Goal: Task Accomplishment & Management: Manage account settings

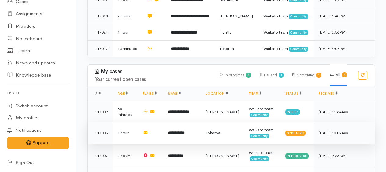
scroll to position [274, 0]
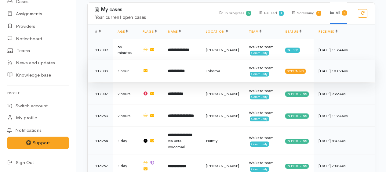
click at [185, 69] on b "**********" at bounding box center [176, 71] width 17 height 4
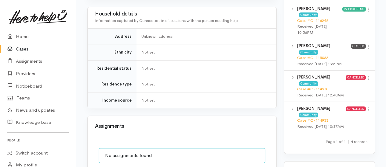
scroll to position [346, 0]
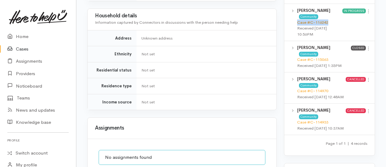
drag, startPoint x: 329, startPoint y: 13, endPoint x: 298, endPoint y: 14, distance: 31.4
click at [298, 20] on div "Case #C-116242" at bounding box center [319, 23] width 45 height 6
copy link "Case #C-116242"
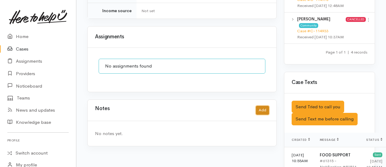
click at [262, 106] on button "Add" at bounding box center [262, 110] width 13 height 9
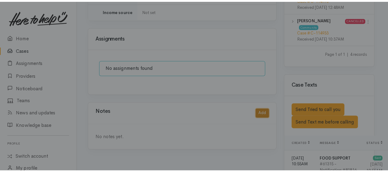
scroll to position [432, 0]
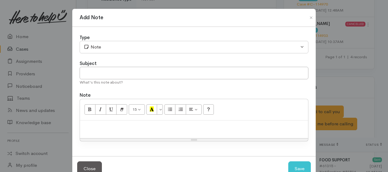
click at [144, 125] on p at bounding box center [194, 127] width 222 height 7
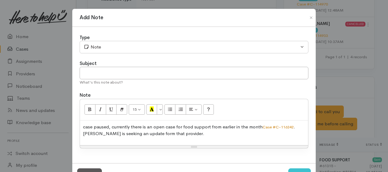
click at [150, 133] on p "case paused, currently there is an open case for food support from earlier in t…" at bounding box center [194, 131] width 222 height 14
click at [186, 133] on p "case paused, currently there is an open case for food support from earlier in t…" at bounding box center [194, 131] width 222 height 14
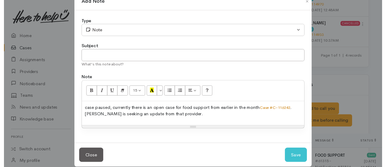
scroll to position [23, 0]
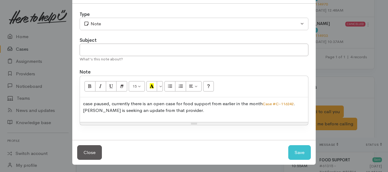
click at [83, 102] on p "case paused, currently there is an open case for food support from earlier in t…" at bounding box center [194, 107] width 222 height 14
click at [196, 110] on p "Case paused, currently there is an open case for food support from earlier in t…" at bounding box center [194, 107] width 222 height 14
click at [186, 109] on p "Case paused, currently there is an open case for food support from earlier in t…" at bounding box center [194, 107] width 222 height 14
click at [274, 110] on p "Case paused, currently there is an open case for food support from earlier in t…" at bounding box center [194, 107] width 222 height 14
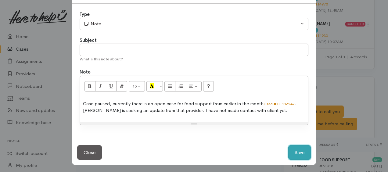
click at [304, 151] on button "Save" at bounding box center [299, 152] width 23 height 15
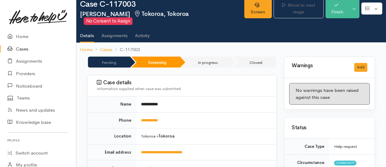
scroll to position [0, 0]
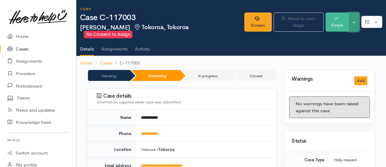
click at [354, 21] on button "Toggle Dropdown" at bounding box center [353, 22] width 11 height 19
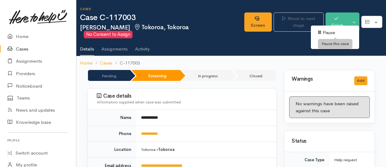
drag, startPoint x: 333, startPoint y: 34, endPoint x: 315, endPoint y: 27, distance: 18.9
click at [333, 34] on link "Pause" at bounding box center [334, 32] width 48 height 9
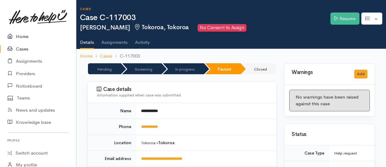
click at [22, 38] on link "Home" at bounding box center [38, 36] width 76 height 13
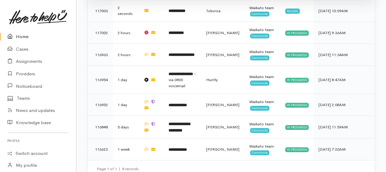
scroll to position [335, 0]
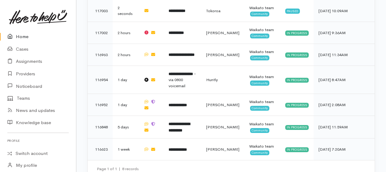
click at [28, 36] on link "Home" at bounding box center [38, 36] width 76 height 13
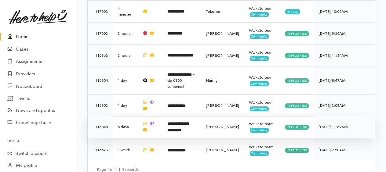
scroll to position [335, 0]
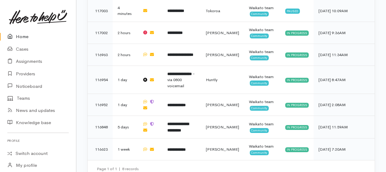
click at [24, 37] on link "Home" at bounding box center [38, 36] width 76 height 13
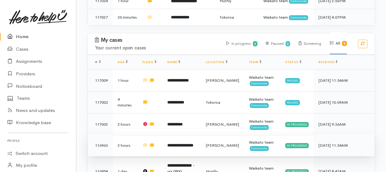
scroll to position [335, 0]
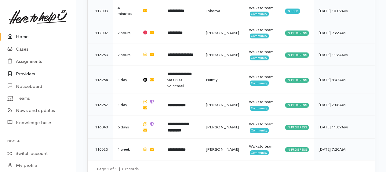
click at [18, 72] on link "Providers" at bounding box center [38, 74] width 76 height 13
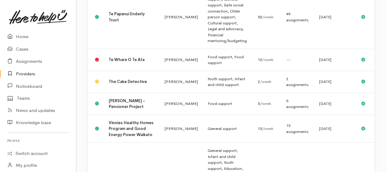
scroll to position [1037, 0]
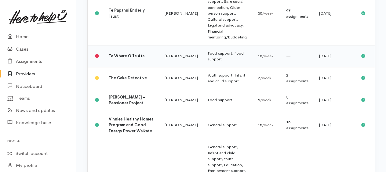
click at [122, 59] on b "Te Whare O Te Ata" at bounding box center [127, 55] width 36 height 5
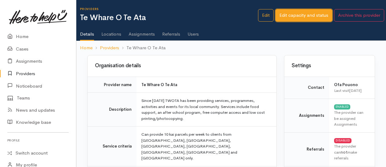
click at [304, 14] on link "Edit capacity and status" at bounding box center [303, 15] width 57 height 13
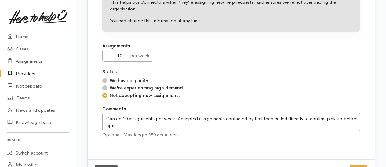
scroll to position [106, 0]
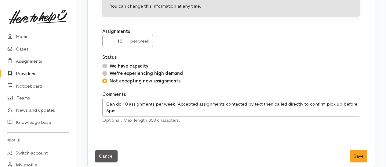
click at [106, 64] on input "We have capacity" at bounding box center [104, 66] width 5 height 5
radio input "true"
click at [356, 150] on button "Save" at bounding box center [358, 156] width 18 height 13
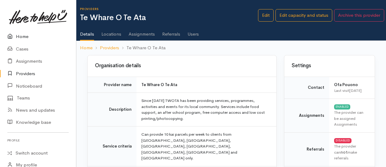
click at [23, 35] on link "Home" at bounding box center [38, 36] width 76 height 13
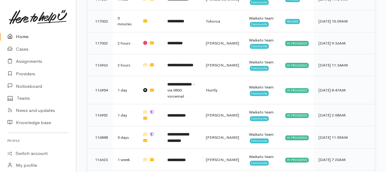
scroll to position [335, 0]
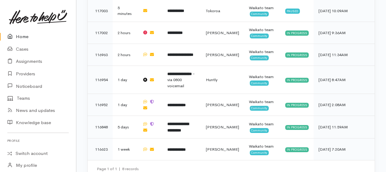
drag, startPoint x: 19, startPoint y: 38, endPoint x: 9, endPoint y: 38, distance: 10.7
click at [19, 38] on link "Home" at bounding box center [38, 36] width 76 height 13
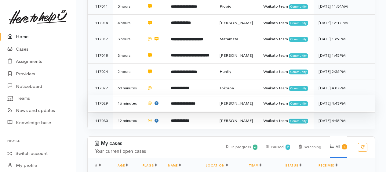
scroll to position [183, 0]
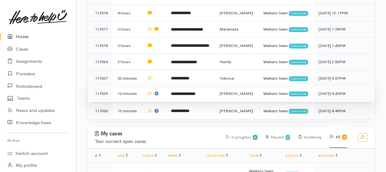
click at [186, 92] on b "**********" at bounding box center [183, 94] width 24 height 4
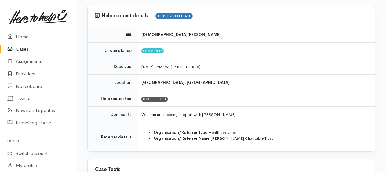
scroll to position [61, 0]
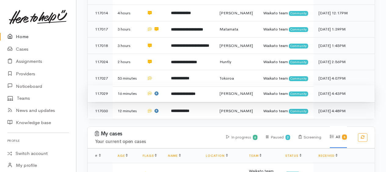
scroll to position [183, 0]
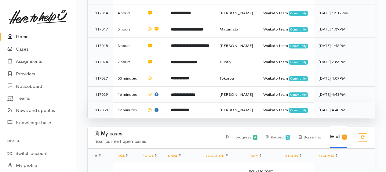
click at [186, 108] on b "**********" at bounding box center [180, 110] width 18 height 4
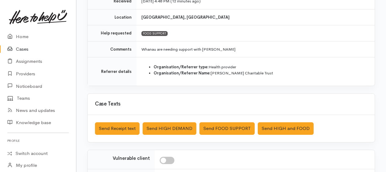
scroll to position [122, 0]
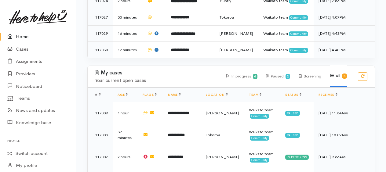
scroll to position [366, 0]
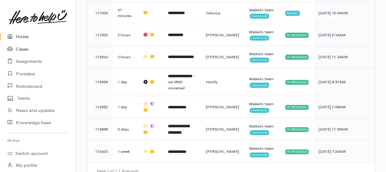
click at [17, 48] on link "Cases" at bounding box center [38, 49] width 76 height 13
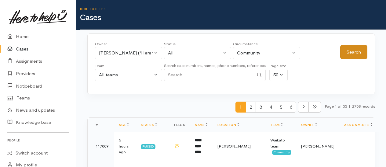
drag, startPoint x: 367, startPoint y: 59, endPoint x: 357, endPoint y: 54, distance: 10.9
click at [366, 59] on div "Search" at bounding box center [353, 52] width 27 height 15
click at [353, 52] on button "Search" at bounding box center [353, 52] width 27 height 15
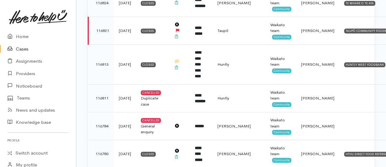
scroll to position [884, 0]
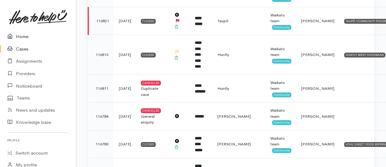
click at [23, 34] on link "Home" at bounding box center [38, 36] width 76 height 13
